Goal: Task Accomplishment & Management: Manage account settings

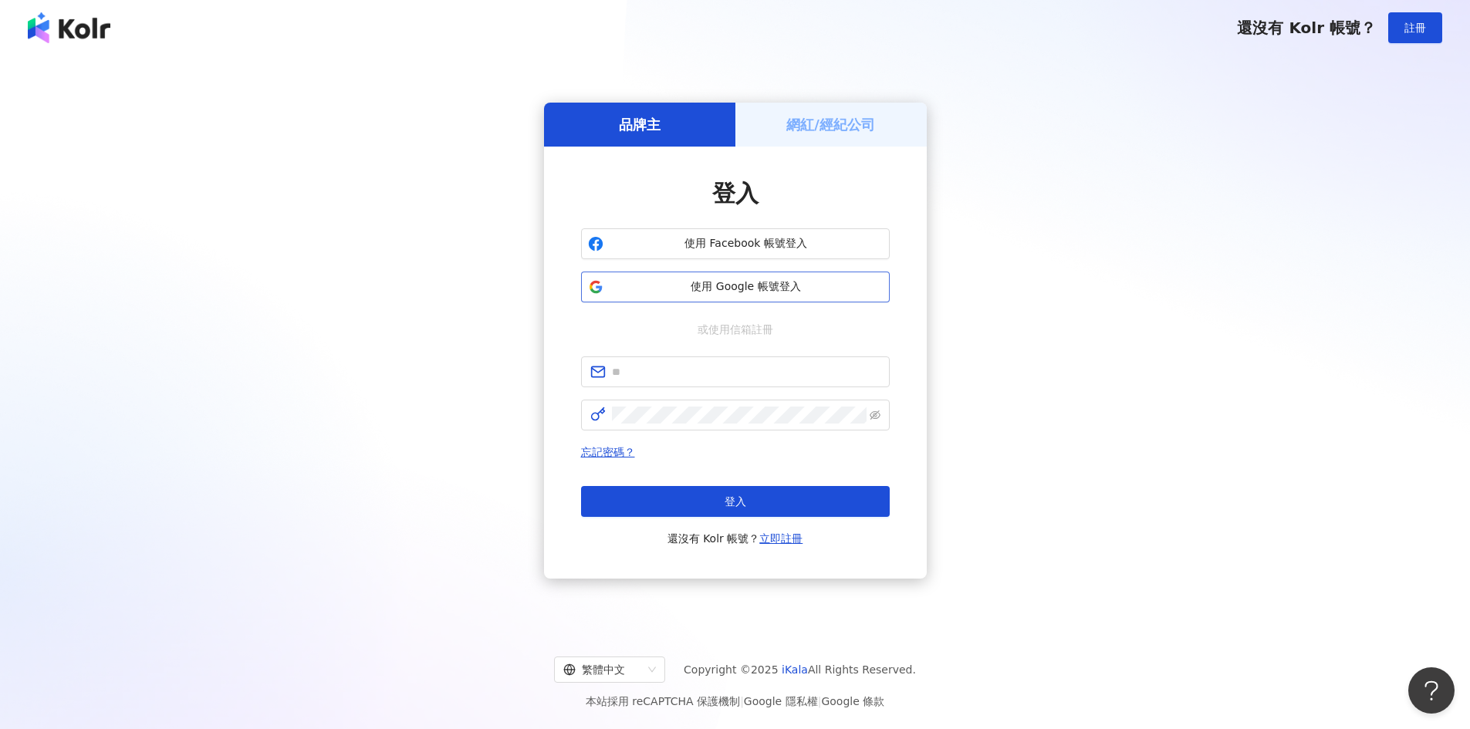
click at [741, 292] on span "使用 Google 帳號登入" at bounding box center [746, 286] width 273 height 15
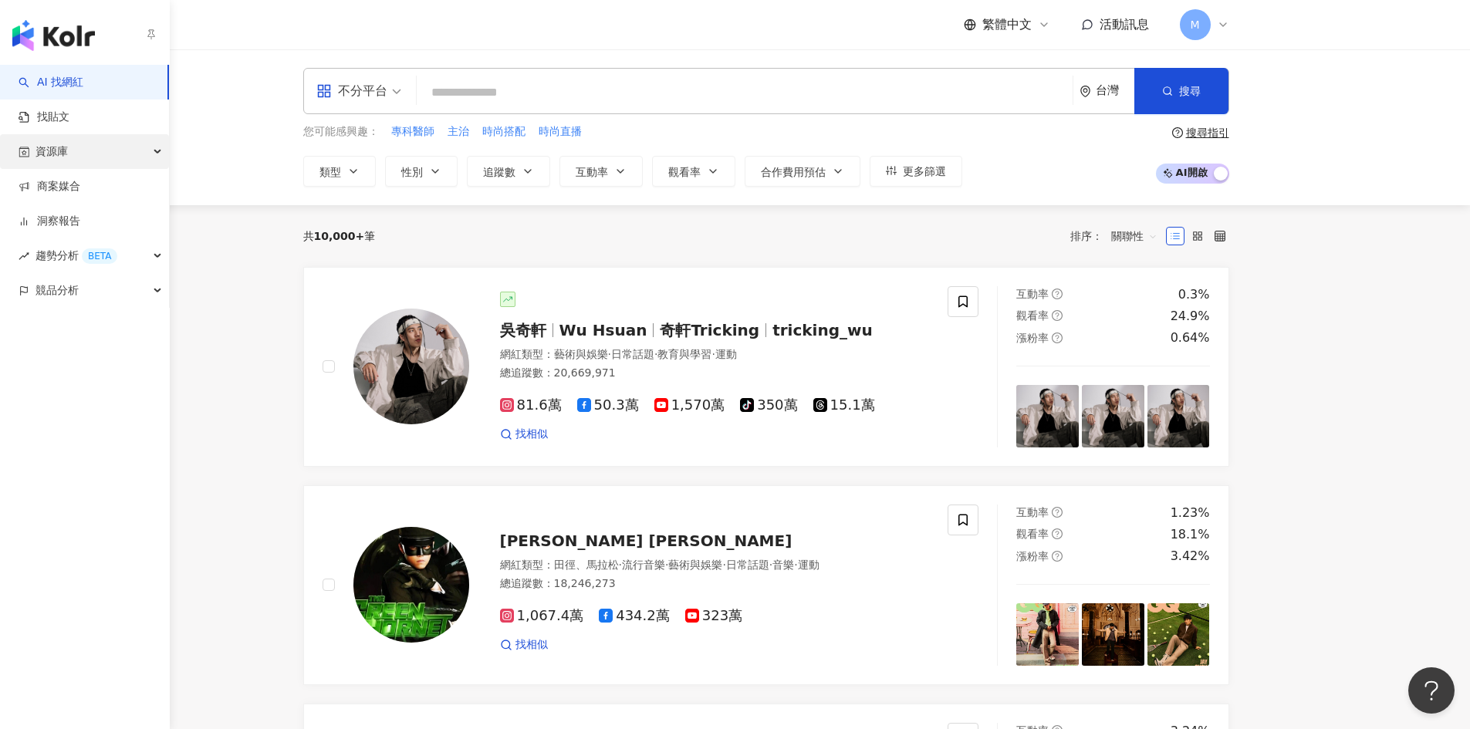
click at [147, 152] on div "資源庫" at bounding box center [84, 151] width 169 height 35
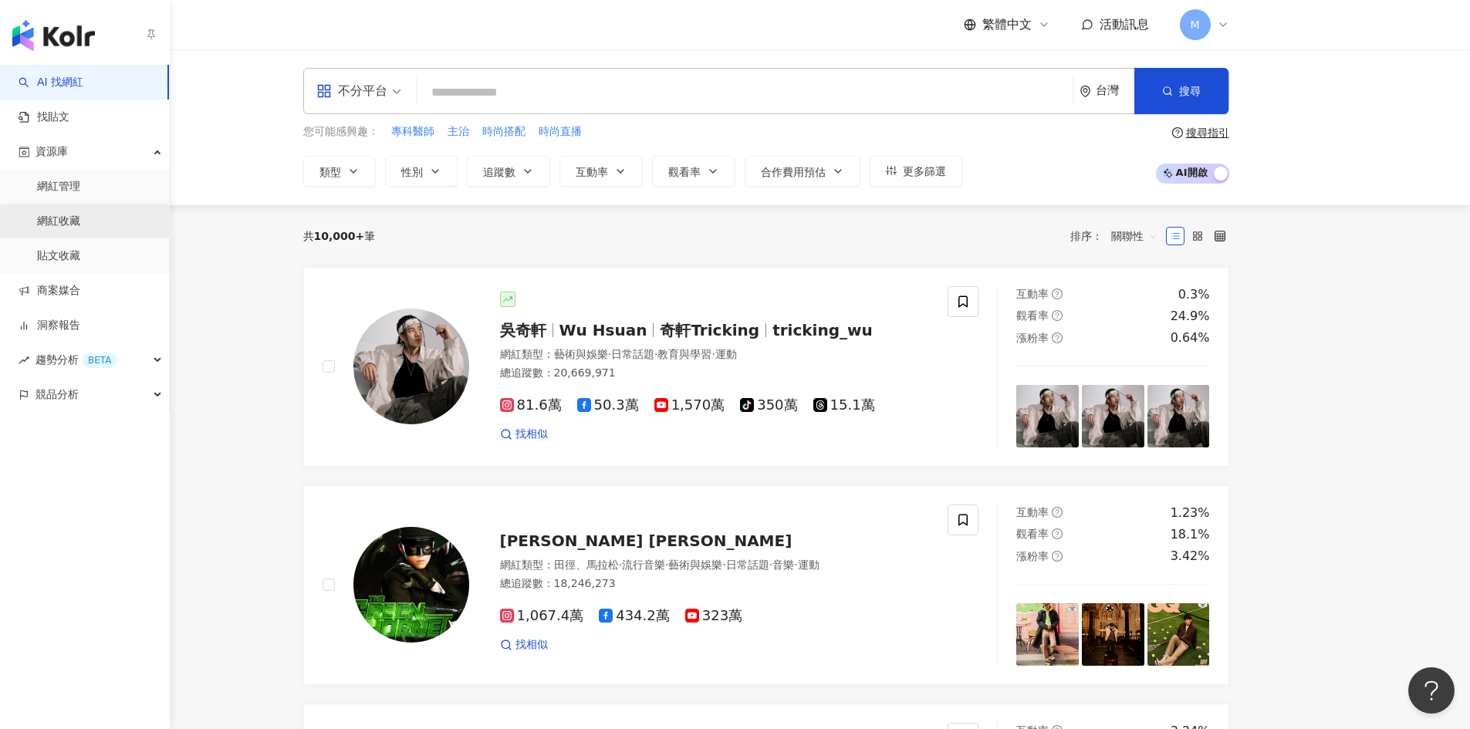
click at [80, 219] on link "網紅收藏" at bounding box center [58, 221] width 43 height 15
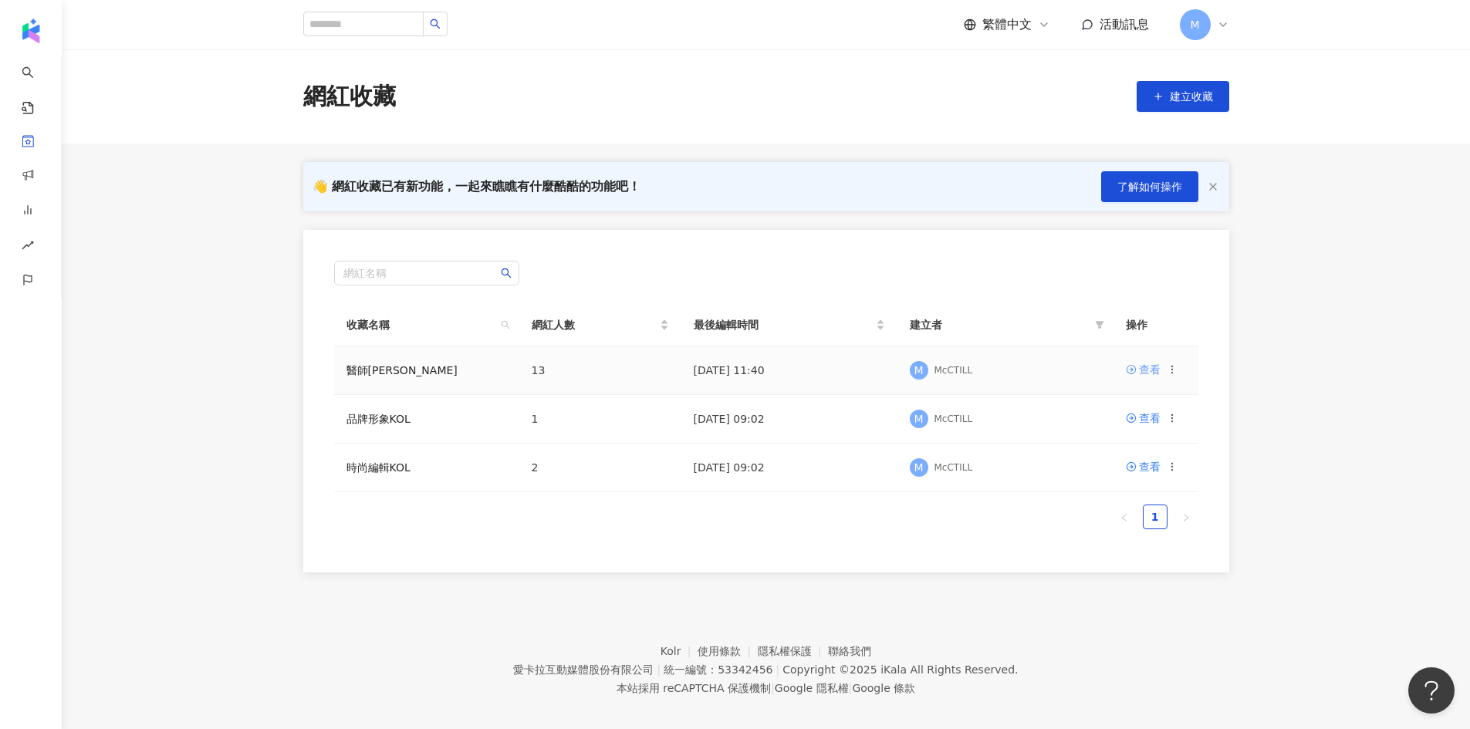
click at [1144, 374] on div "查看" at bounding box center [1150, 369] width 22 height 17
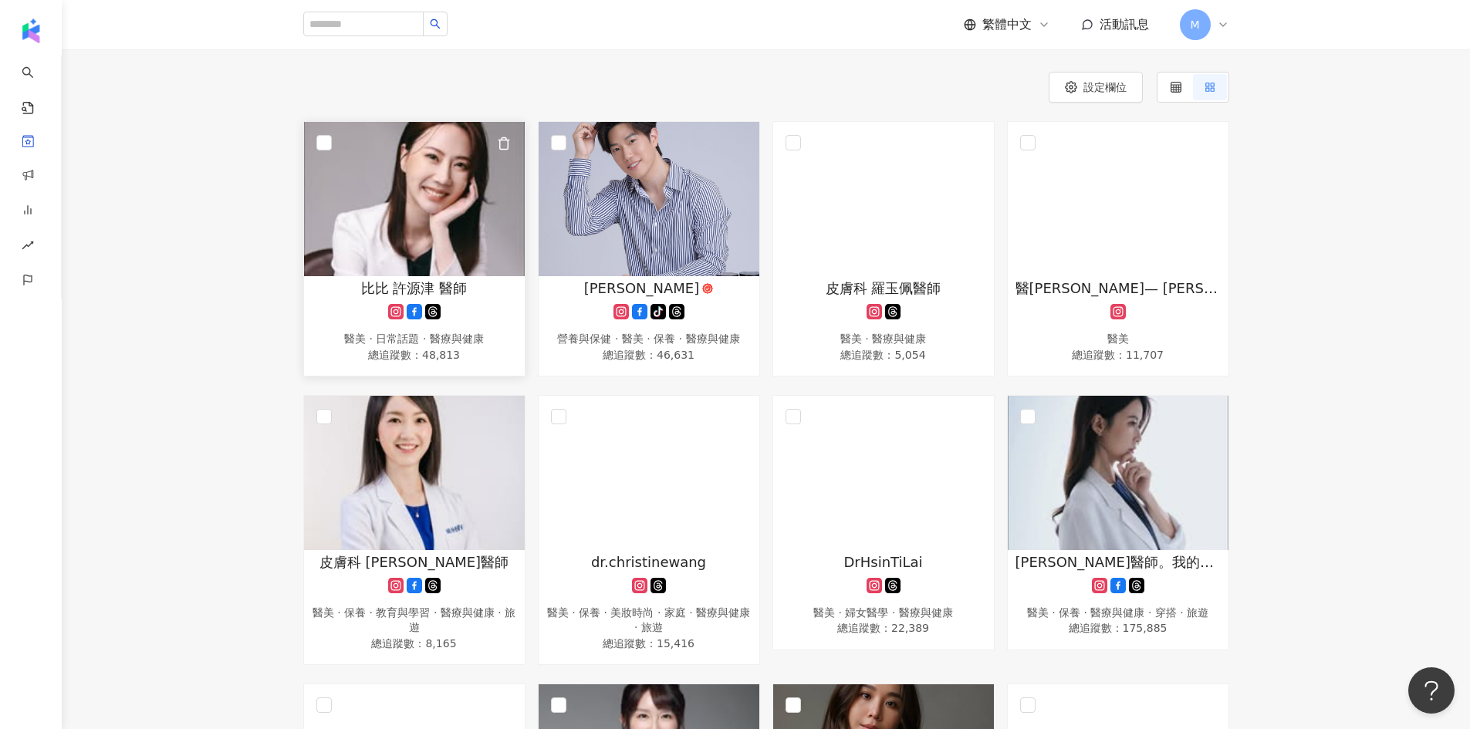
scroll to position [154, 0]
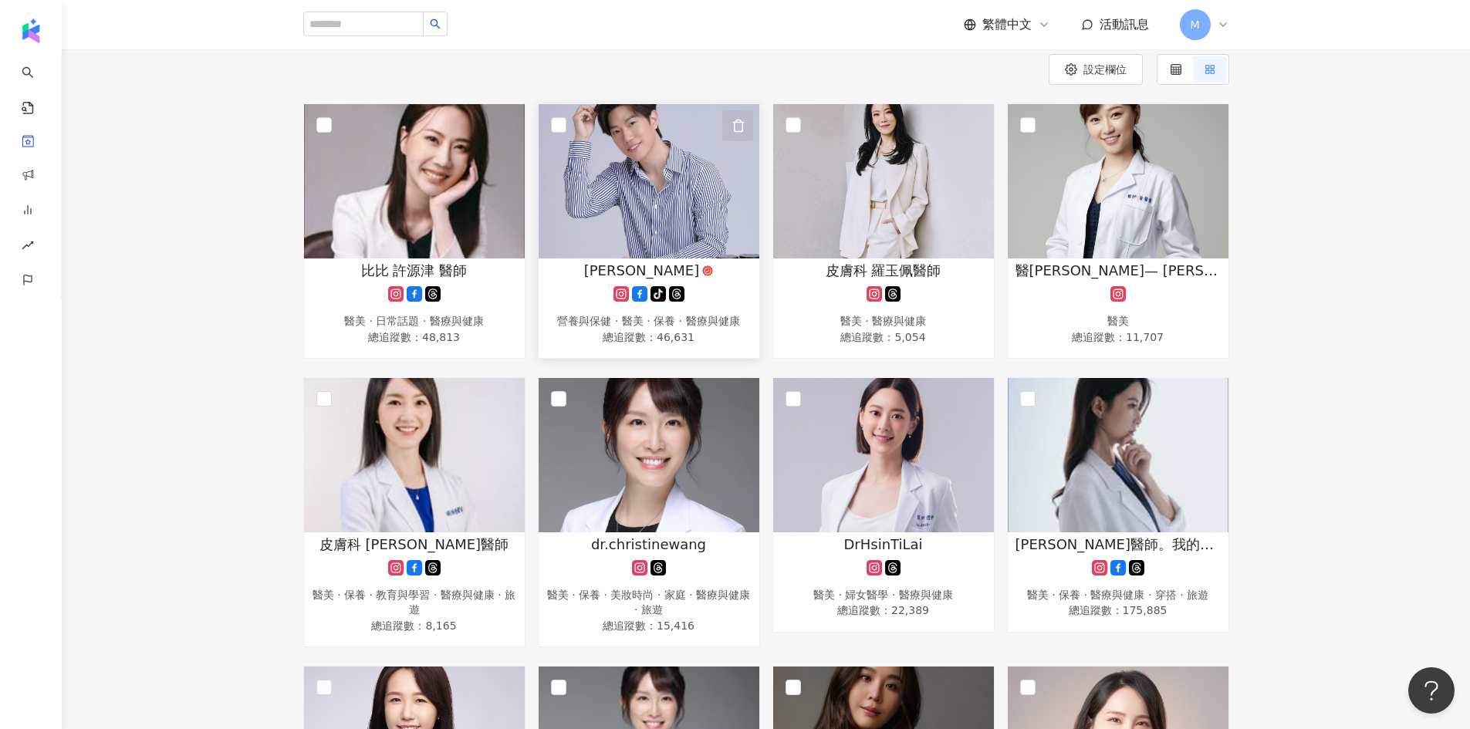
click at [739, 124] on icon "button" at bounding box center [739, 126] width 14 height 14
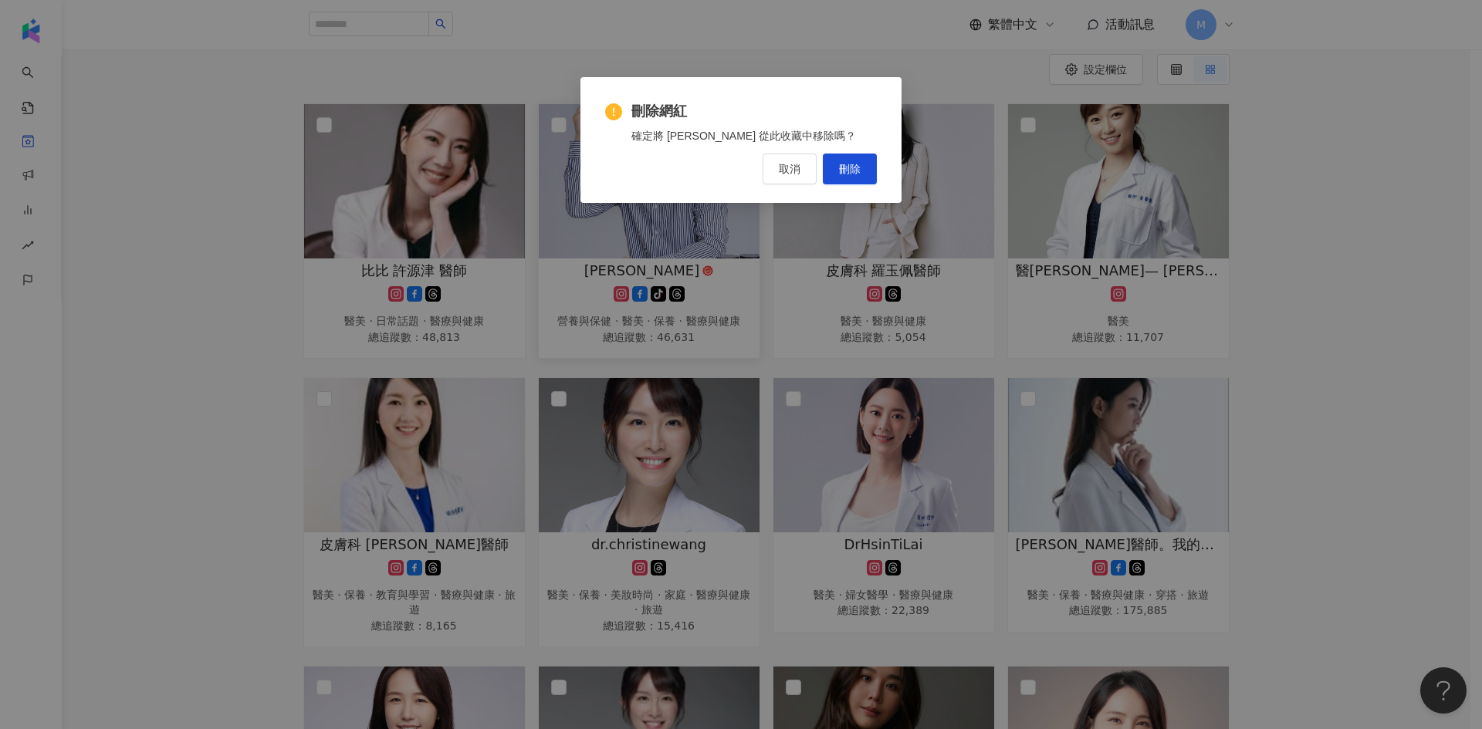
drag, startPoint x: 837, startPoint y: 168, endPoint x: 825, endPoint y: 172, distance: 12.9
click at [837, 169] on button "刪除" at bounding box center [850, 169] width 54 height 31
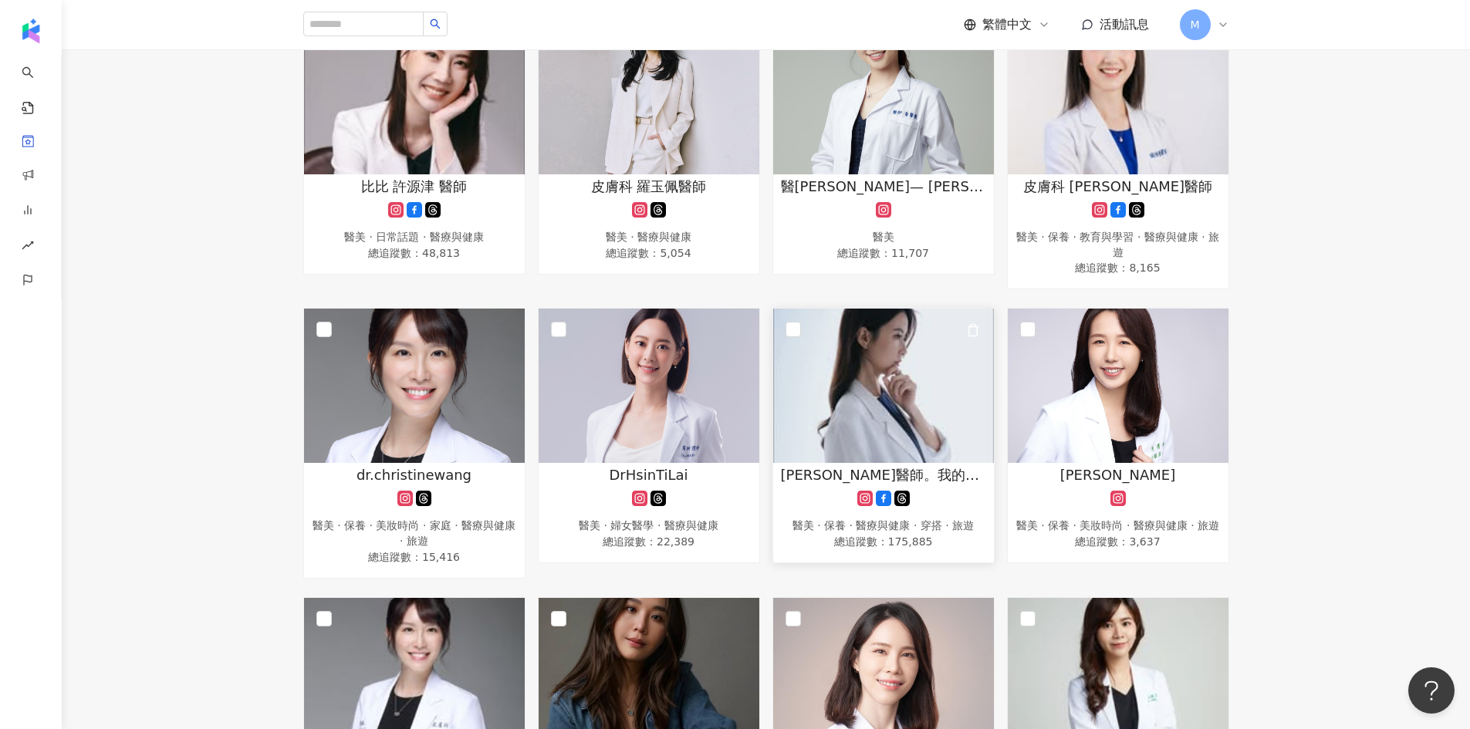
scroll to position [7, 0]
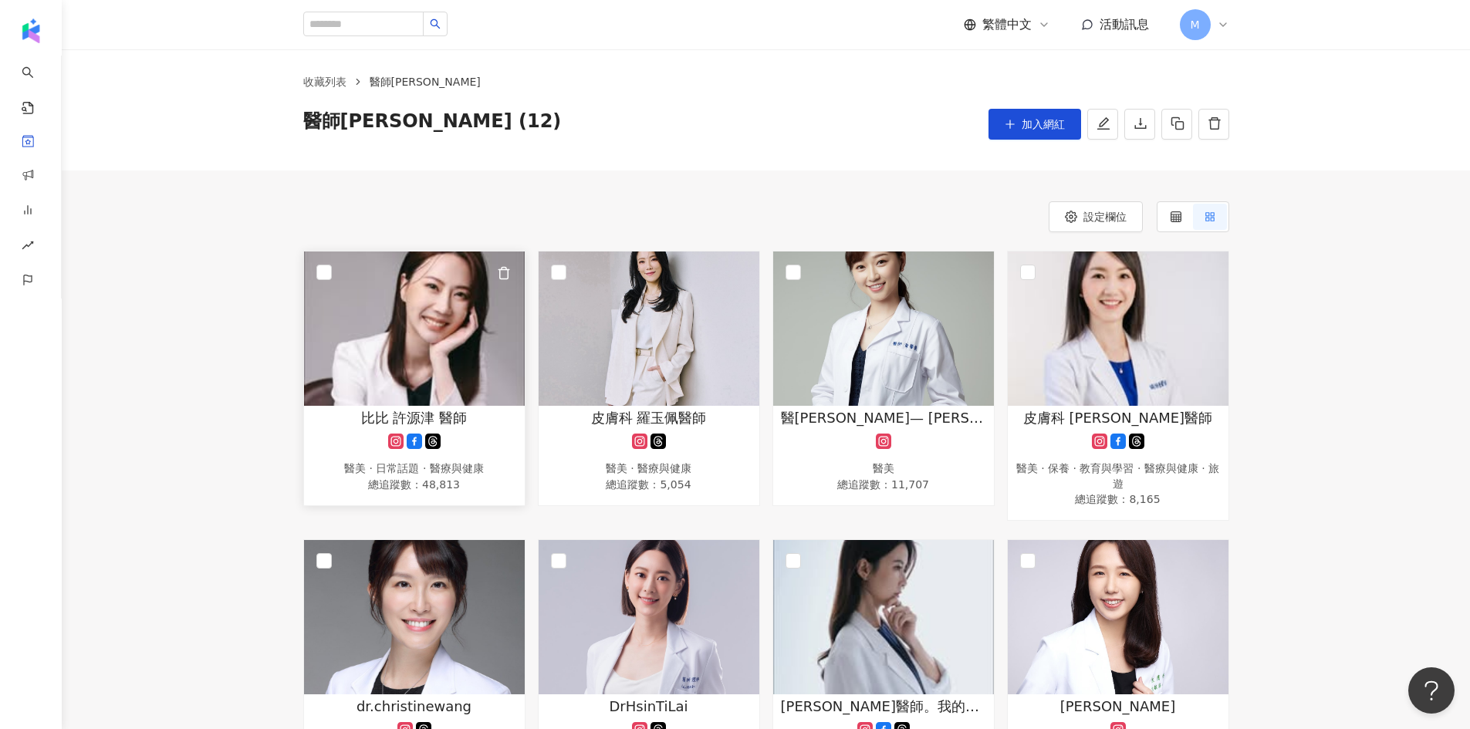
click at [439, 343] on img at bounding box center [414, 329] width 221 height 154
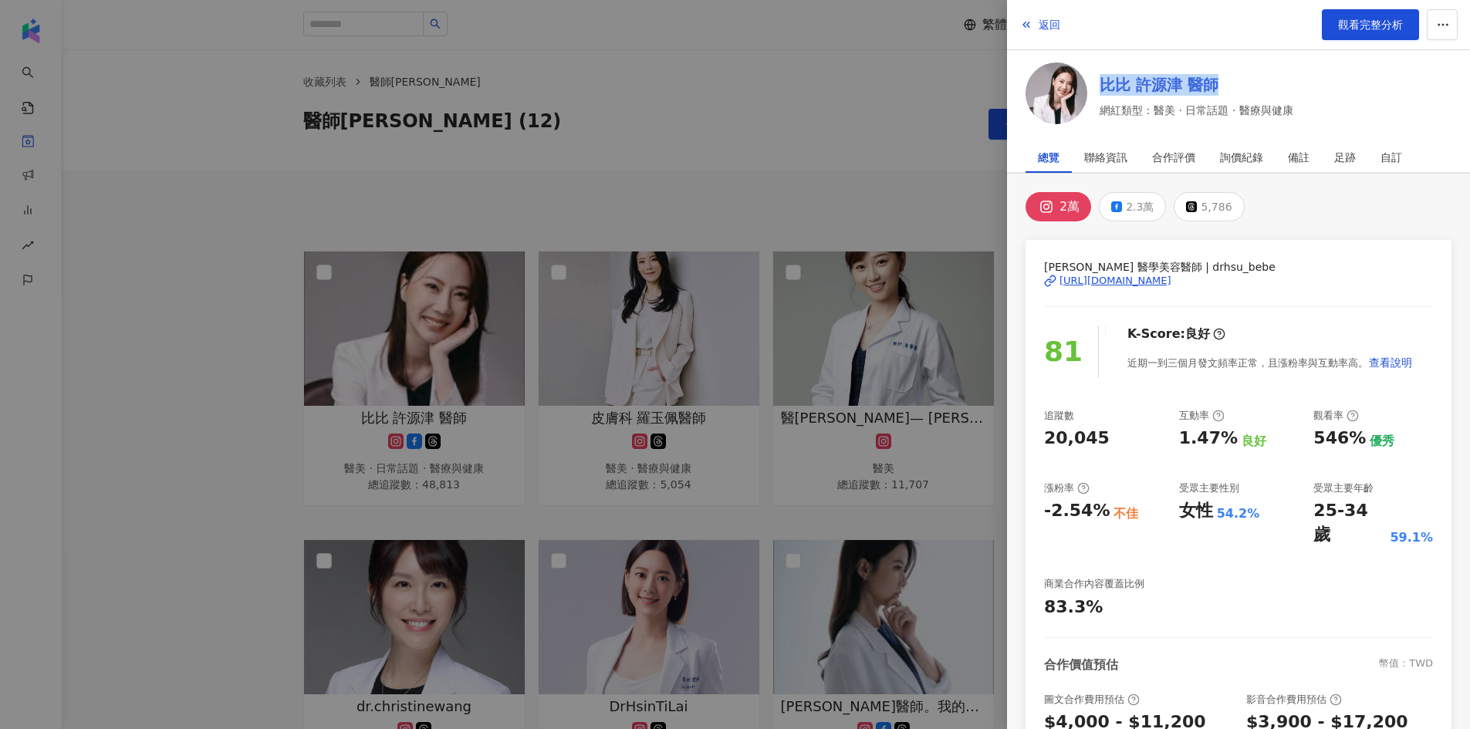
drag, startPoint x: 1096, startPoint y: 81, endPoint x: 1215, endPoint y: 83, distance: 118.9
click at [1215, 83] on div "比比 [PERSON_NAME] 醫師 網紅類型：醫美 · 日常話題 · 醫療與健康" at bounding box center [1239, 96] width 426 height 67
copy link "比比 許源津 醫師"
click at [1438, 28] on icon "button" at bounding box center [1443, 25] width 14 height 14
click at [1234, 79] on link "比比 許源津 醫師" at bounding box center [1197, 85] width 194 height 22
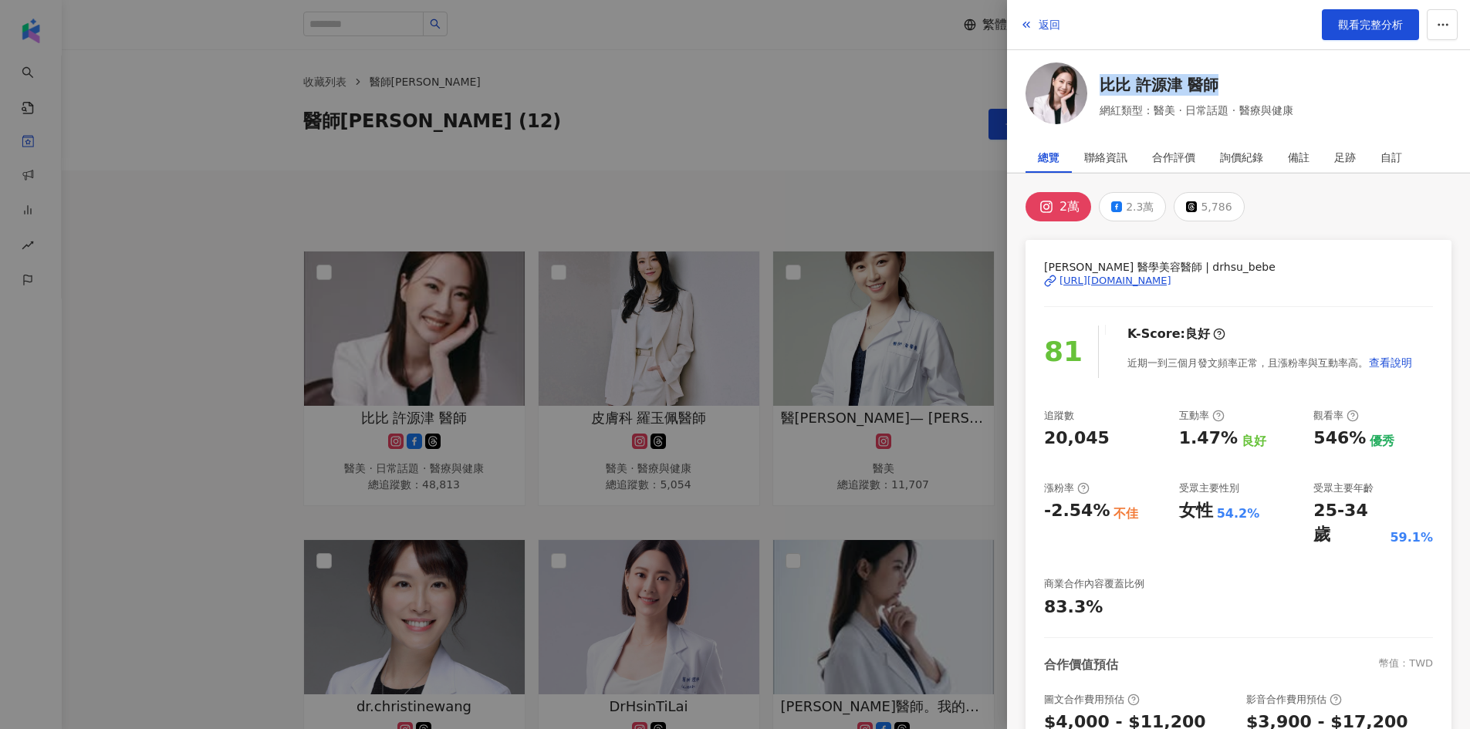
copy link "比比 許源津 醫師"
click at [760, 147] on div at bounding box center [735, 364] width 1470 height 729
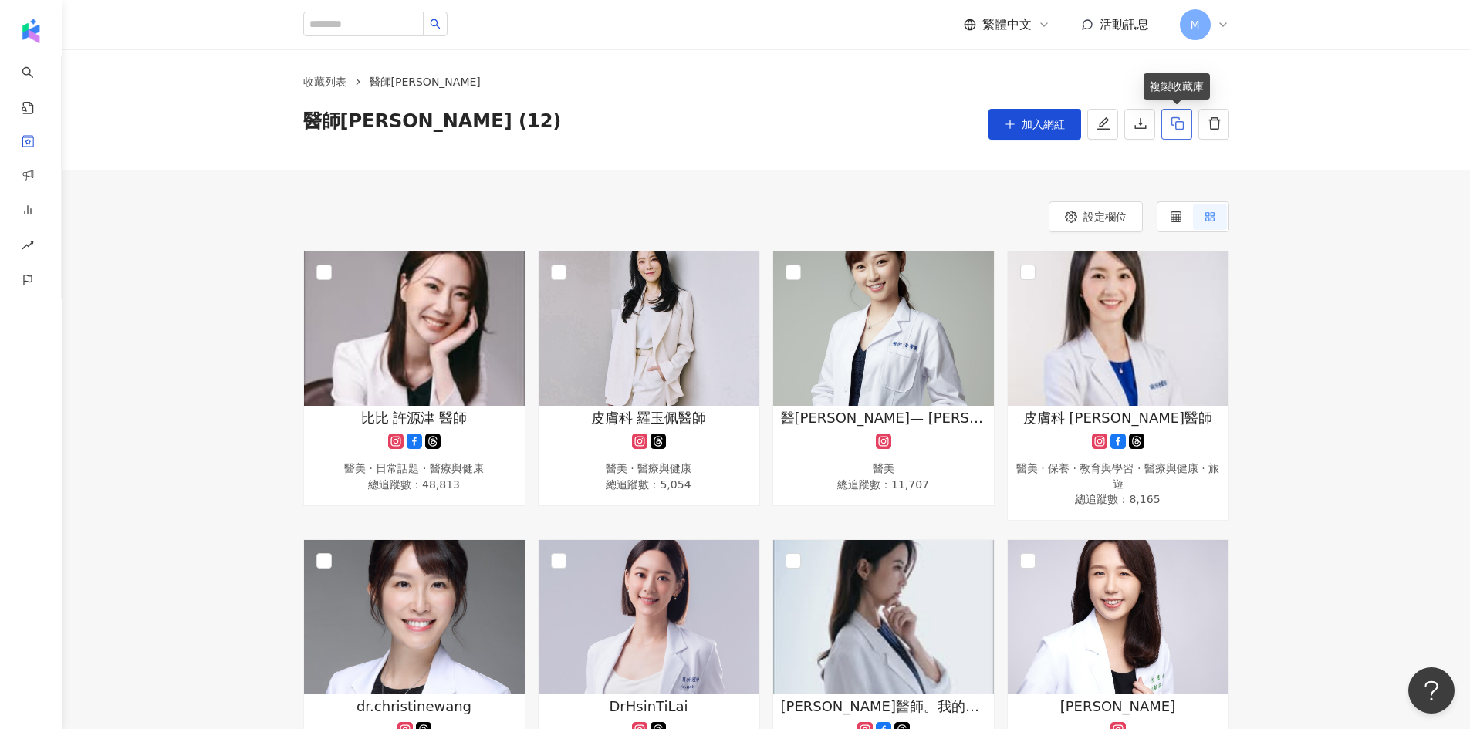
click at [1182, 136] on button "button" at bounding box center [1176, 124] width 31 height 31
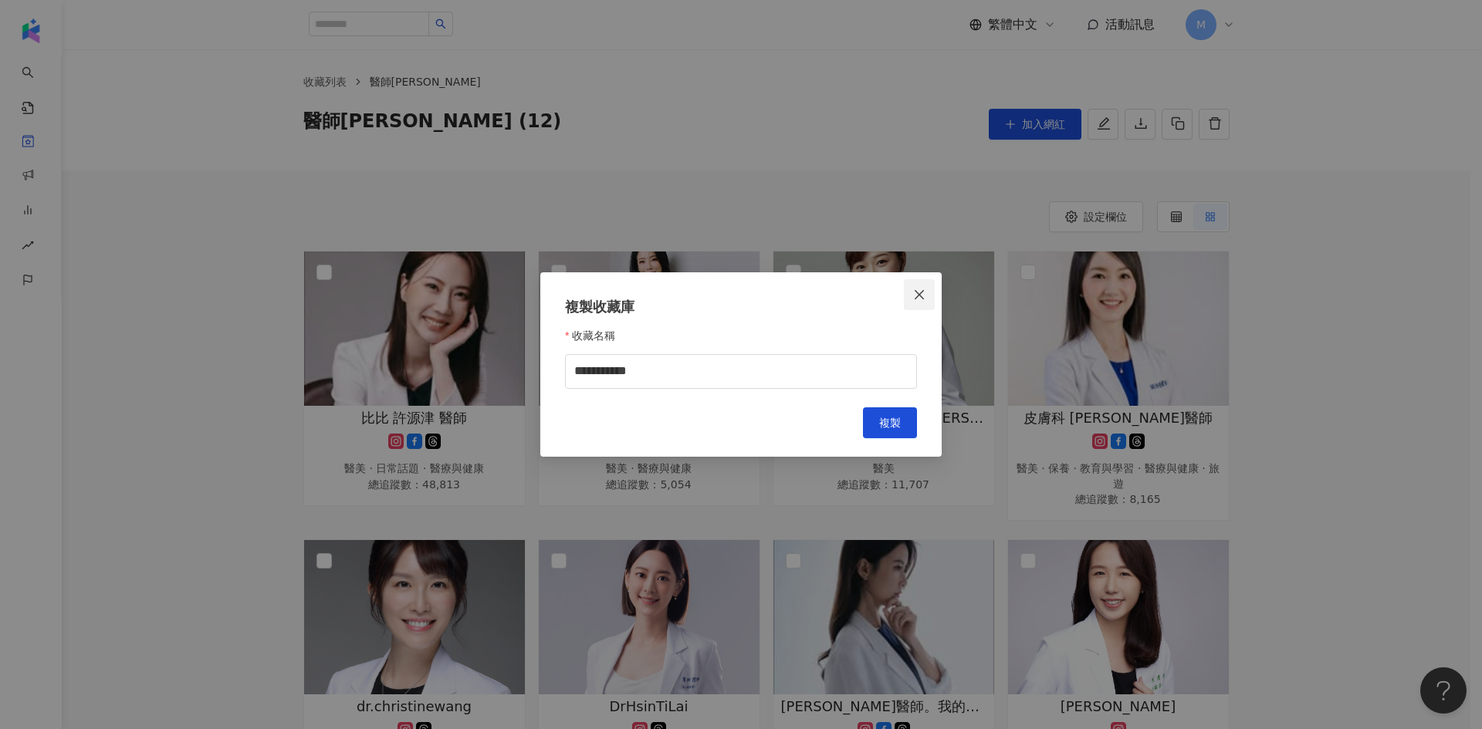
click at [916, 296] on icon "close" at bounding box center [919, 295] width 12 height 12
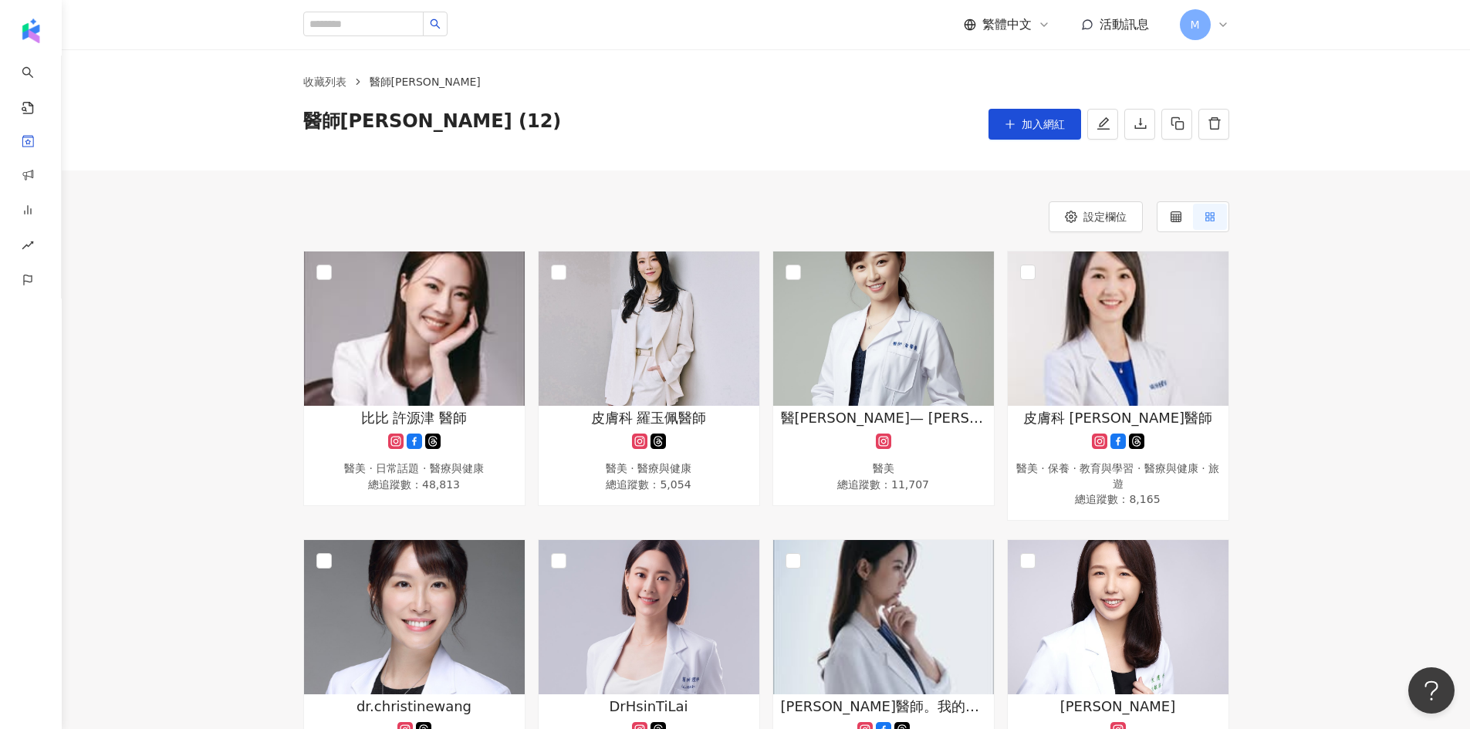
click at [722, 159] on div "收藏列表 醫師[PERSON_NAME] 醫師[PERSON_NAME] (12) 加入網紅" at bounding box center [766, 106] width 1408 height 128
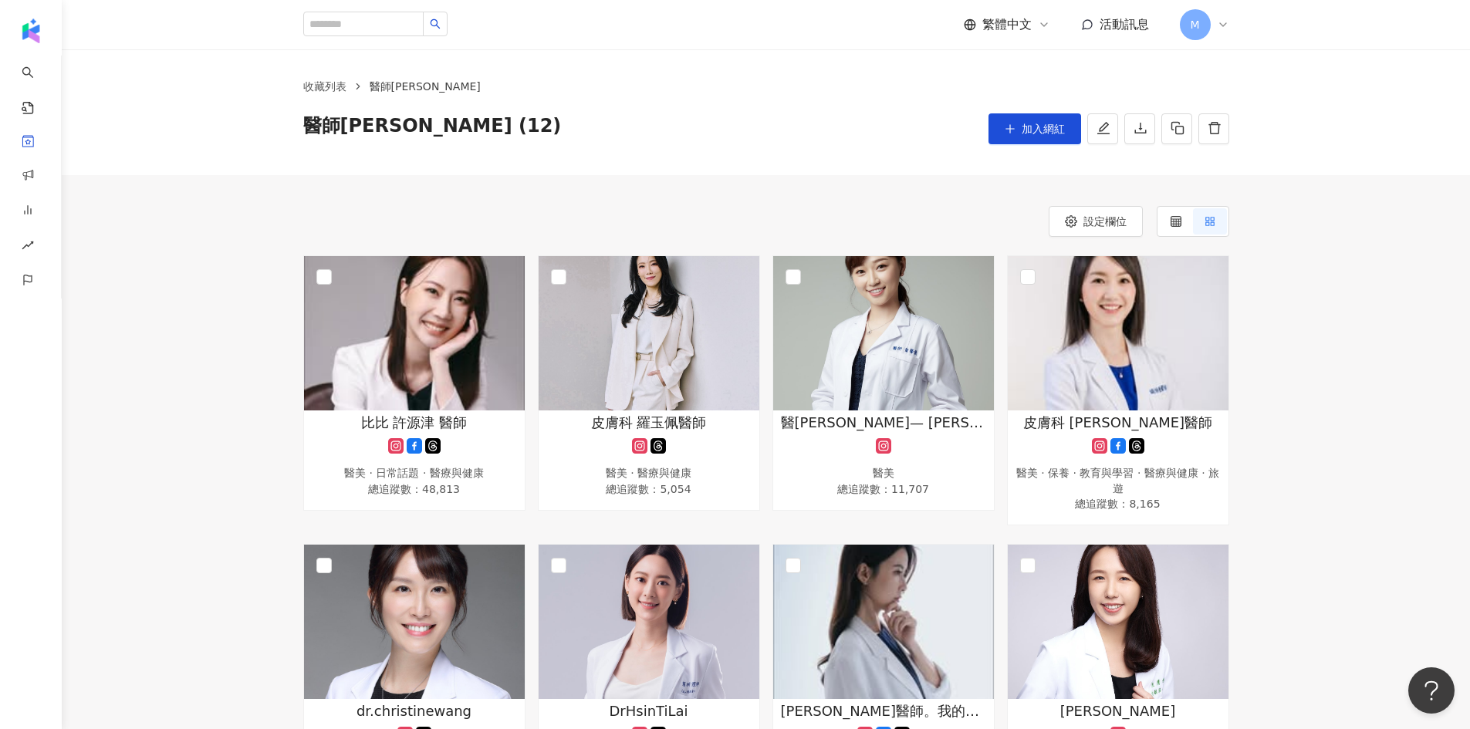
scroll to position [0, 0]
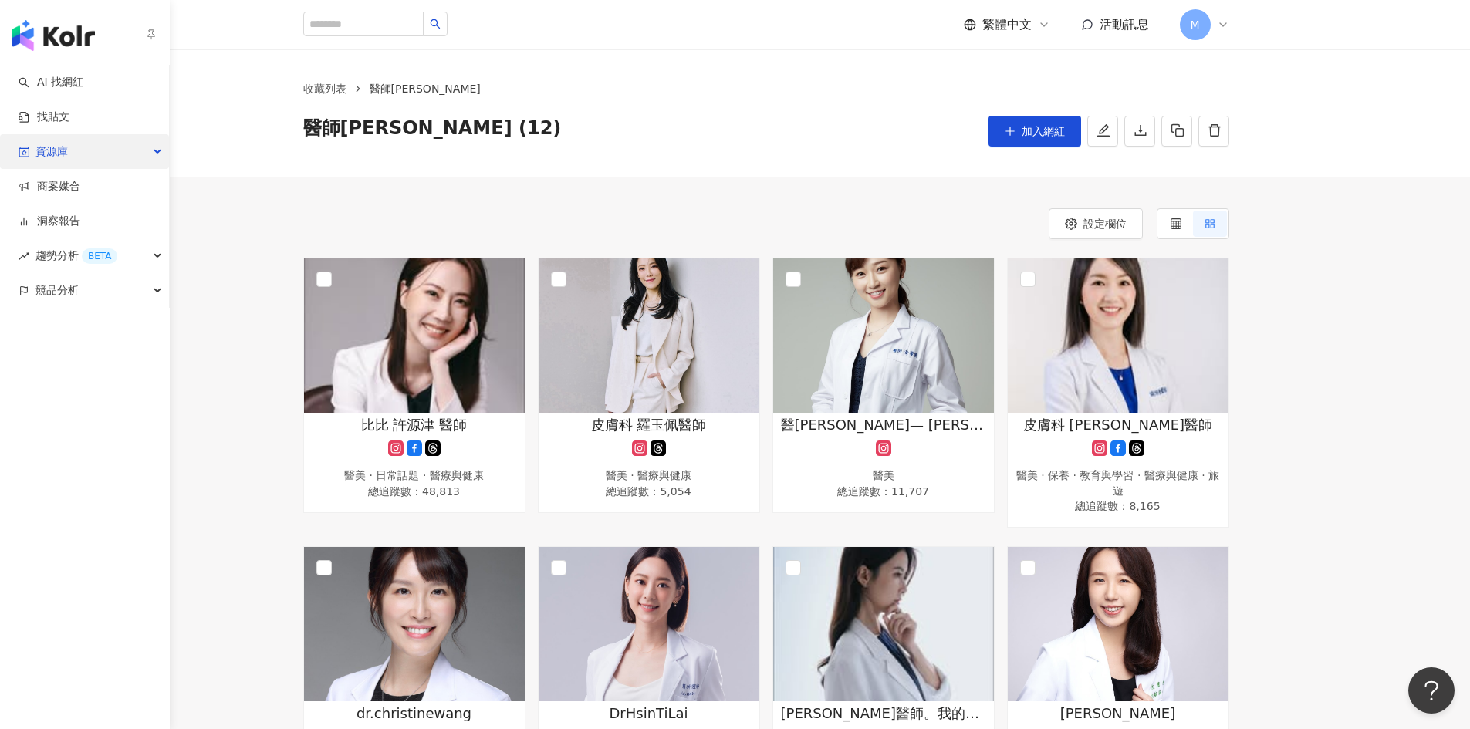
click at [140, 153] on div "資源庫" at bounding box center [84, 151] width 169 height 35
